Goal: Task Accomplishment & Management: Use online tool/utility

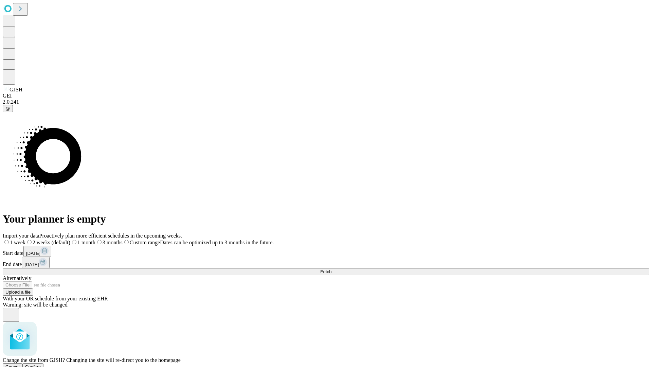
click at [41, 364] on span "Confirm" at bounding box center [33, 366] width 16 height 5
click at [82, 239] on label "1 month" at bounding box center [71, 242] width 21 height 6
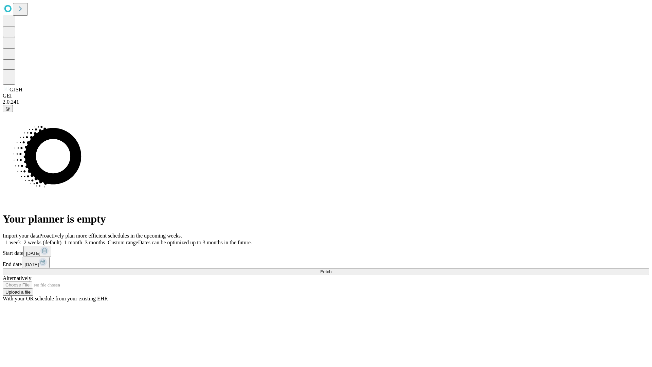
click at [331, 269] on span "Fetch" at bounding box center [325, 271] width 11 height 5
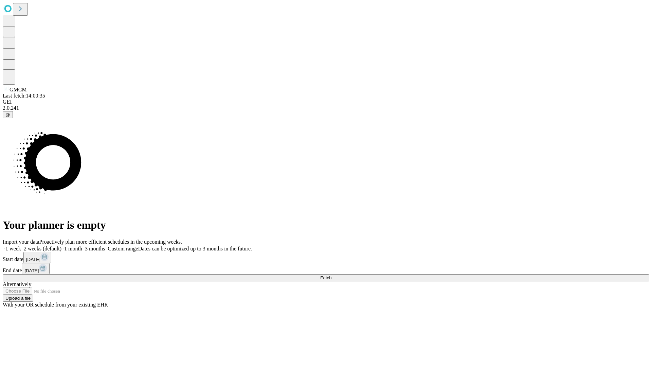
click at [82, 245] on label "1 month" at bounding box center [71, 248] width 21 height 6
click at [331, 275] on span "Fetch" at bounding box center [325, 277] width 11 height 5
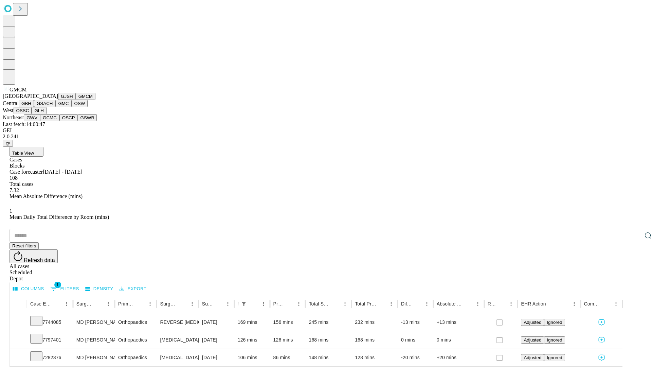
click at [34, 107] on button "GBH" at bounding box center [26, 103] width 15 height 7
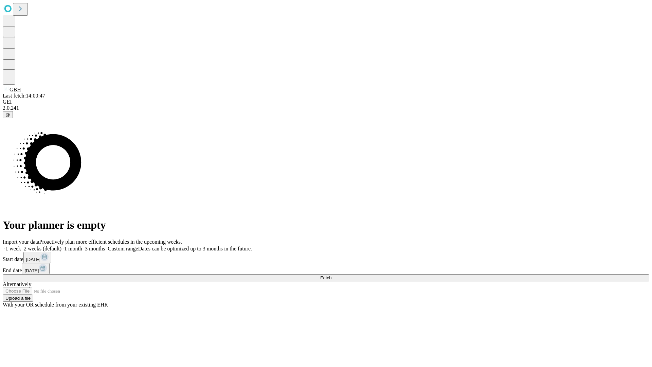
click at [331, 275] on span "Fetch" at bounding box center [325, 277] width 11 height 5
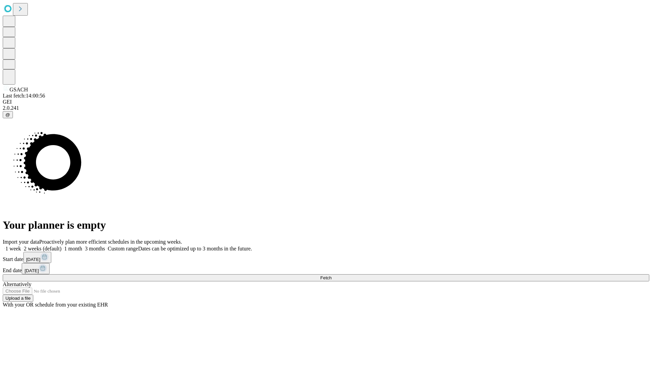
click at [331, 275] on span "Fetch" at bounding box center [325, 277] width 11 height 5
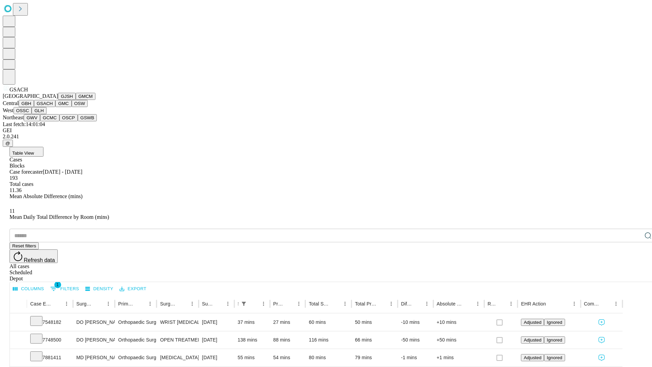
click at [55, 107] on button "GMC" at bounding box center [63, 103] width 16 height 7
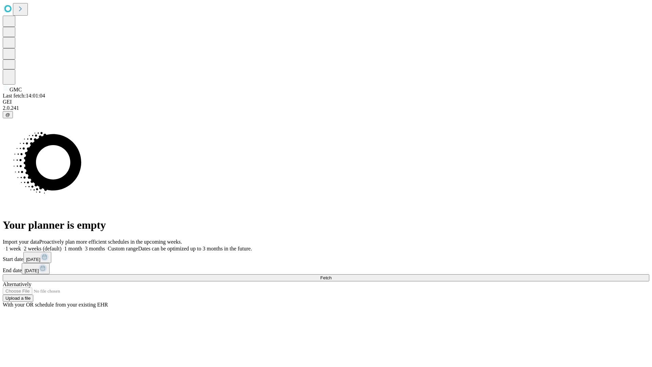
click at [82, 245] on label "1 month" at bounding box center [71, 248] width 21 height 6
click at [331, 275] on span "Fetch" at bounding box center [325, 277] width 11 height 5
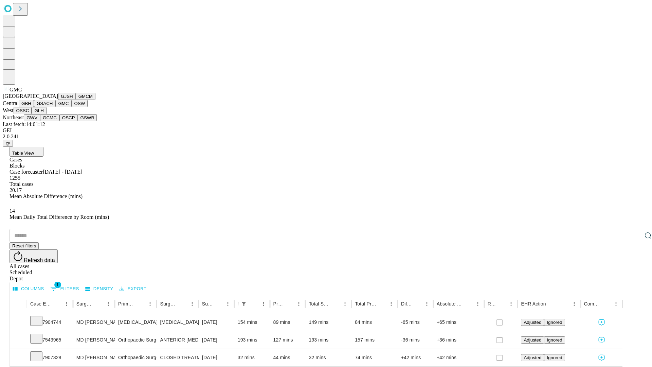
click at [72, 107] on button "OSW" at bounding box center [80, 103] width 16 height 7
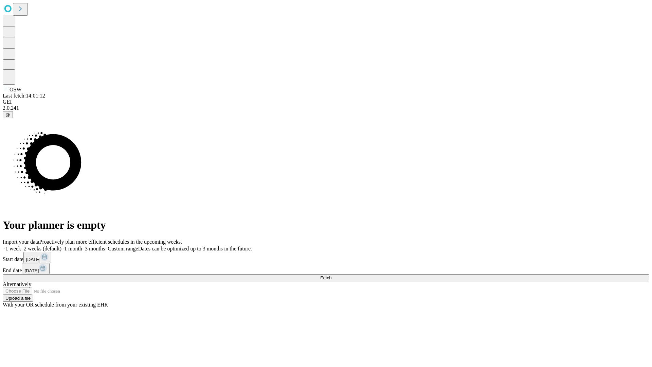
click at [82, 245] on label "1 month" at bounding box center [71, 248] width 21 height 6
click at [331, 275] on span "Fetch" at bounding box center [325, 277] width 11 height 5
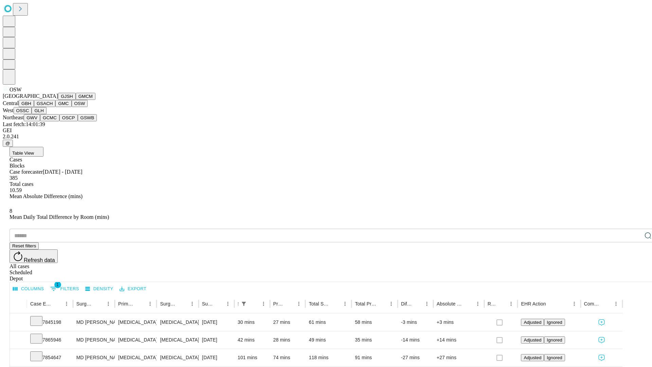
click at [32, 114] on button "OSSC" at bounding box center [23, 110] width 18 height 7
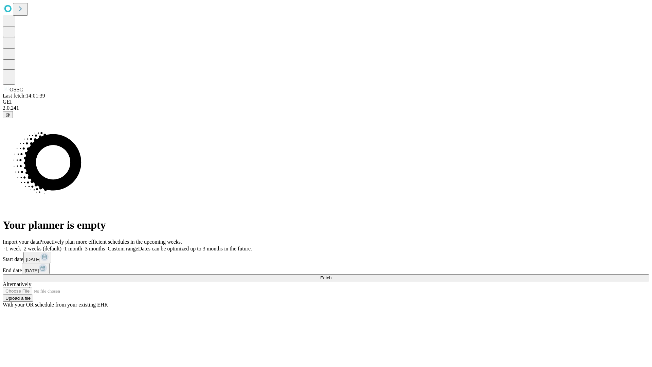
click at [82, 245] on label "1 month" at bounding box center [71, 248] width 21 height 6
click at [331, 275] on span "Fetch" at bounding box center [325, 277] width 11 height 5
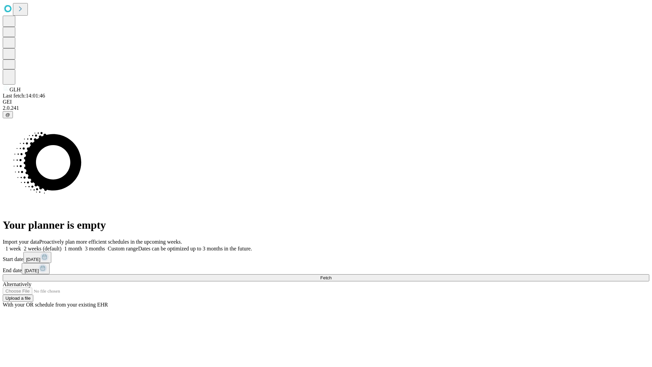
click at [331, 275] on span "Fetch" at bounding box center [325, 277] width 11 height 5
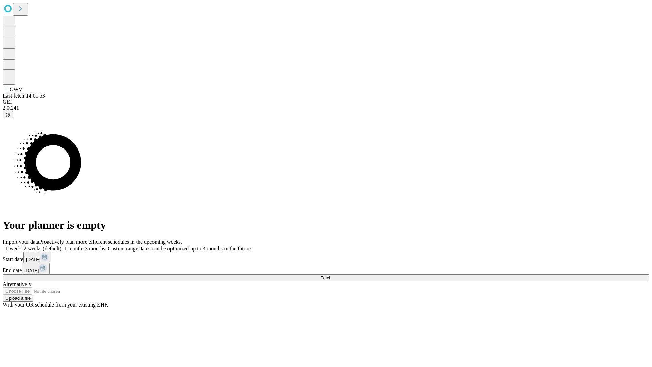
click at [82, 245] on label "1 month" at bounding box center [71, 248] width 21 height 6
click at [331, 275] on span "Fetch" at bounding box center [325, 277] width 11 height 5
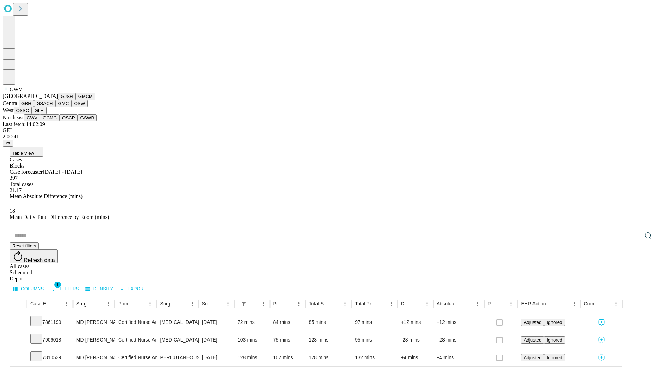
click at [53, 121] on button "GCMC" at bounding box center [49, 117] width 19 height 7
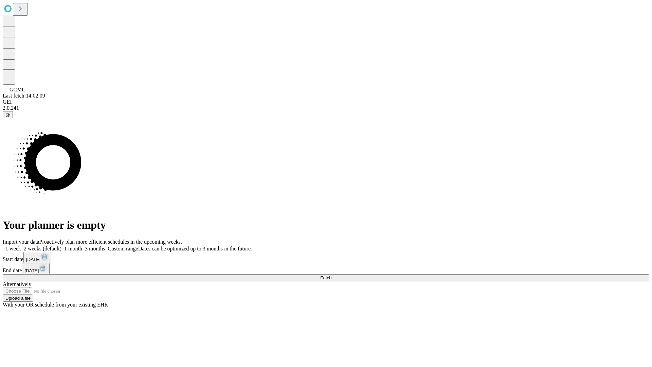
click at [82, 245] on label "1 month" at bounding box center [71, 248] width 21 height 6
click at [331, 275] on span "Fetch" at bounding box center [325, 277] width 11 height 5
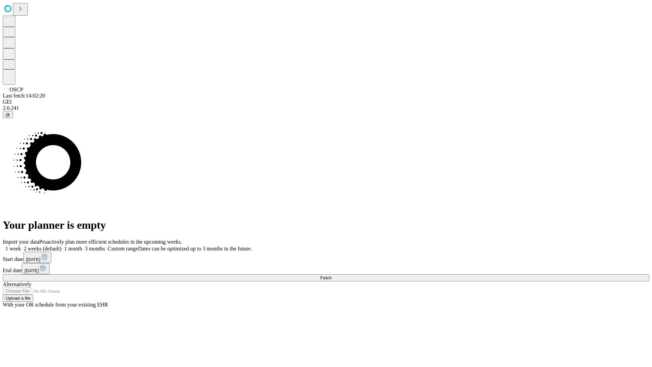
click at [82, 245] on label "1 month" at bounding box center [71, 248] width 21 height 6
click at [331, 275] on span "Fetch" at bounding box center [325, 277] width 11 height 5
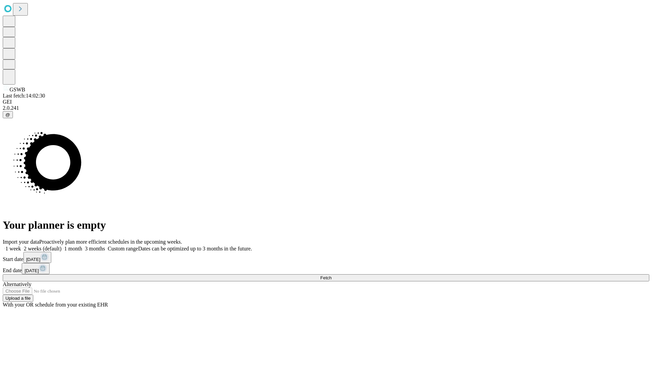
click at [82, 245] on label "1 month" at bounding box center [71, 248] width 21 height 6
click at [331, 275] on span "Fetch" at bounding box center [325, 277] width 11 height 5
